Goal: Navigation & Orientation: Find specific page/section

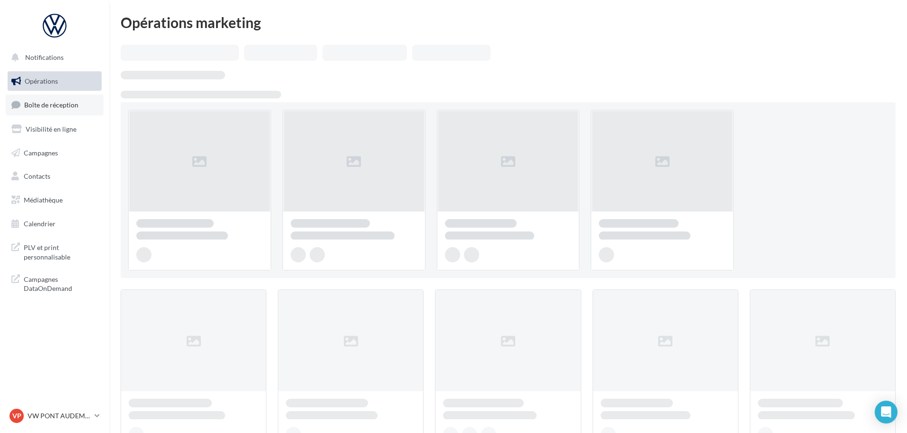
click at [52, 110] on link "Boîte de réception" at bounding box center [55, 105] width 98 height 20
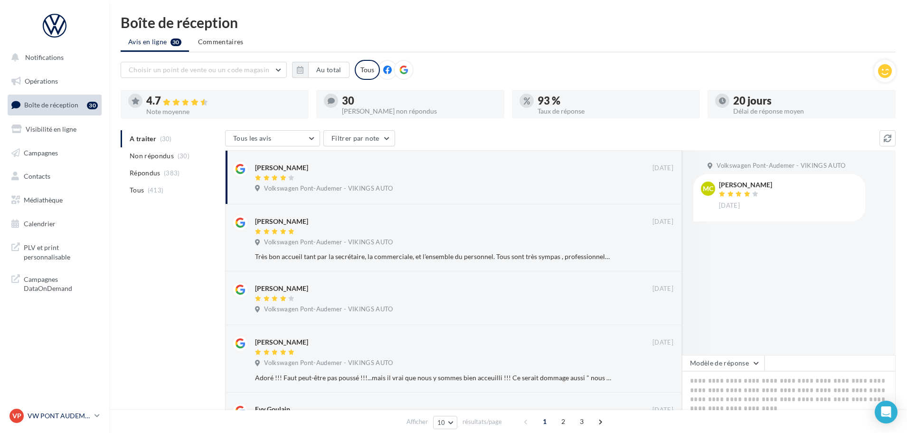
click at [67, 416] on p "VW PONT AUDEMER" at bounding box center [59, 415] width 63 height 9
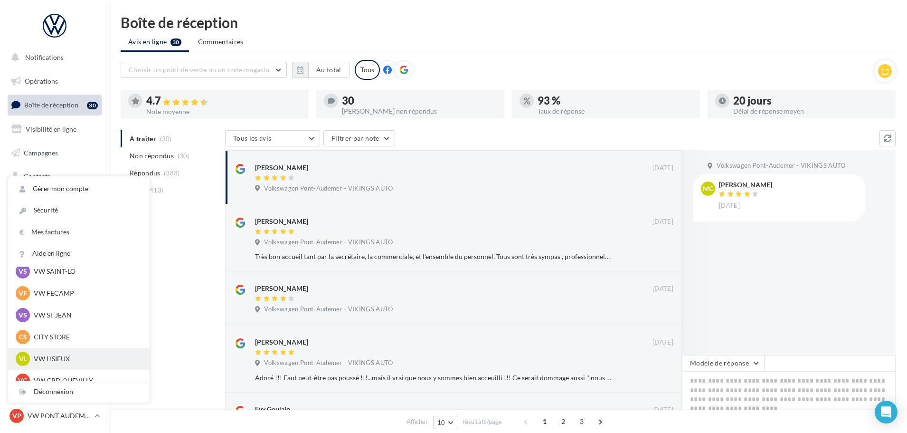
scroll to position [142, 0]
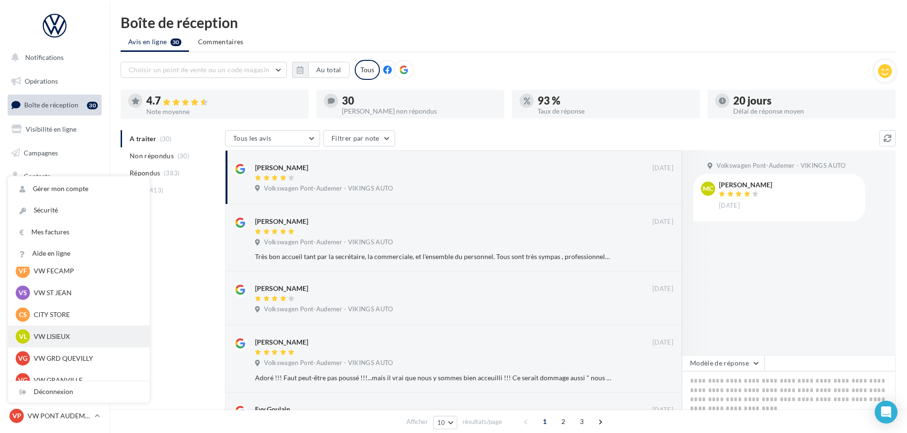
click at [57, 336] on p "VW LISIEUX" at bounding box center [86, 336] width 104 height 9
